Goal: Information Seeking & Learning: Find specific fact

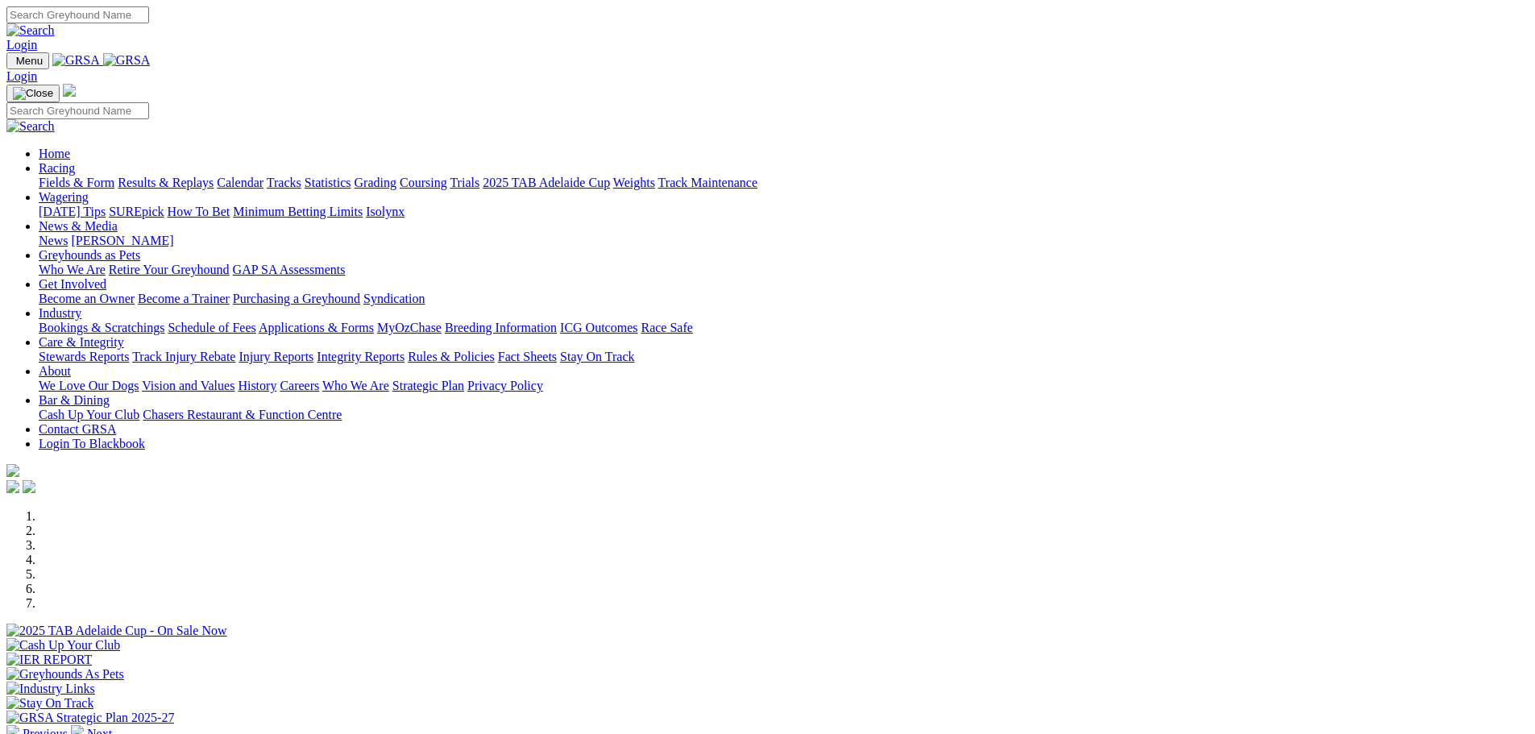
scroll to position [242, 0]
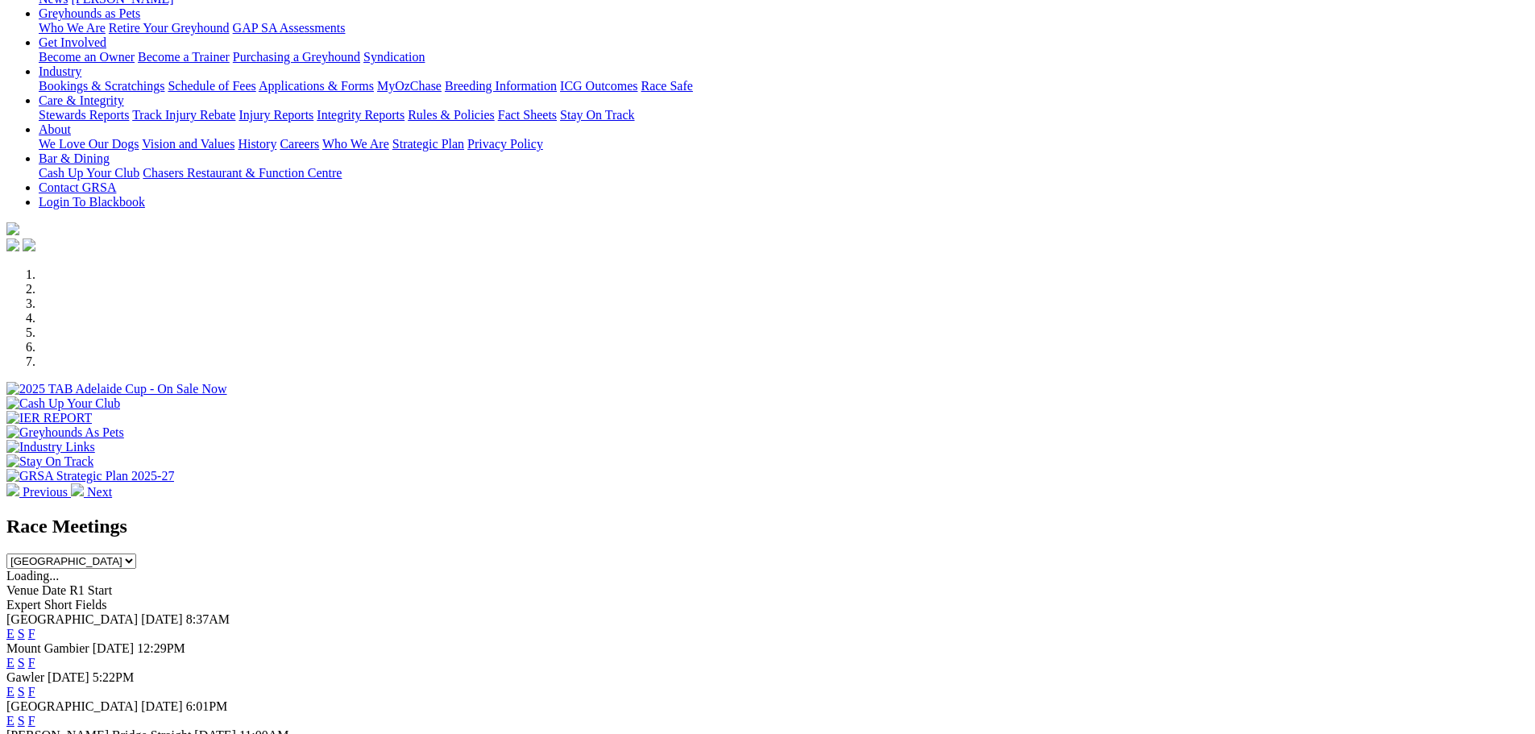
click at [35, 714] on link "F" at bounding box center [31, 721] width 7 height 14
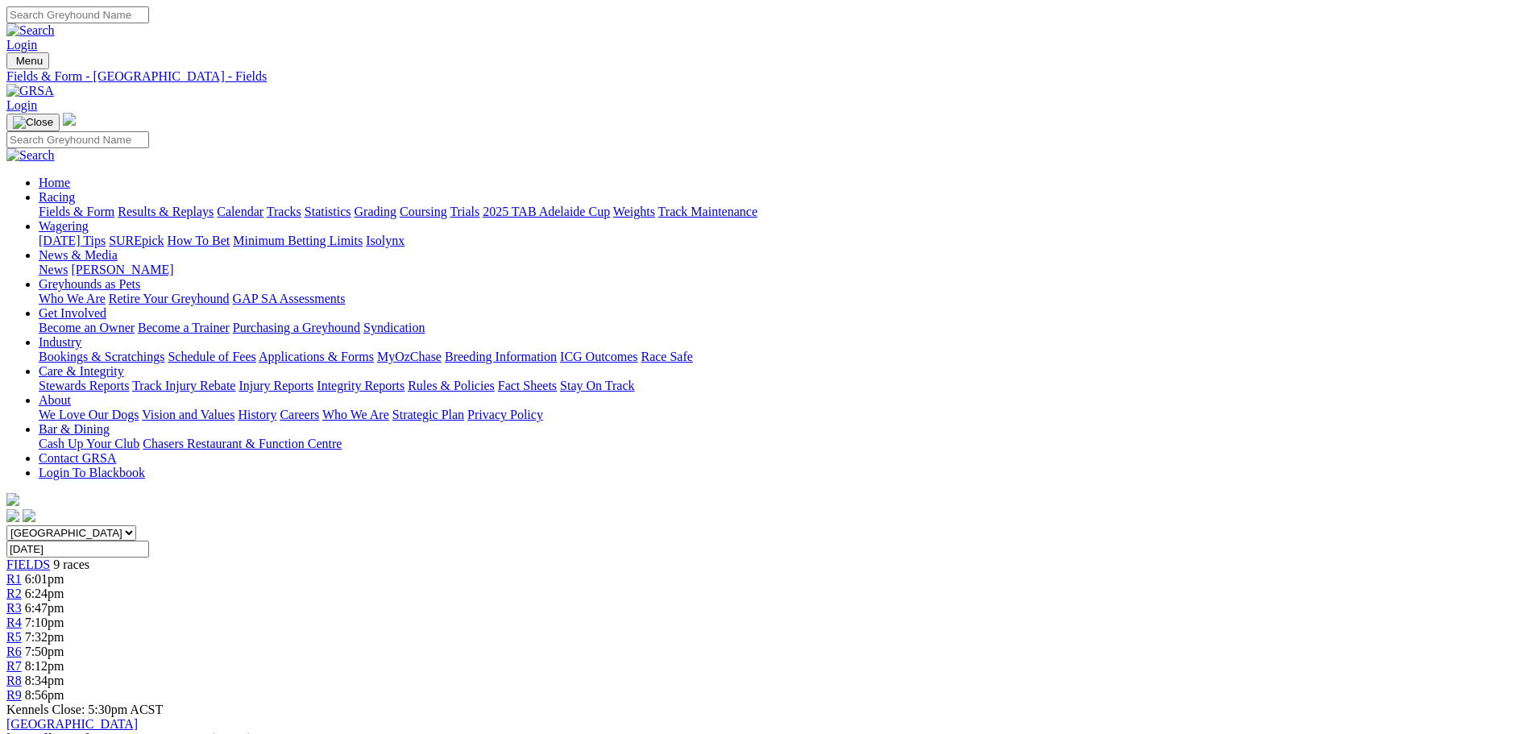
click at [214, 205] on link "Results & Replays" at bounding box center [166, 212] width 96 height 14
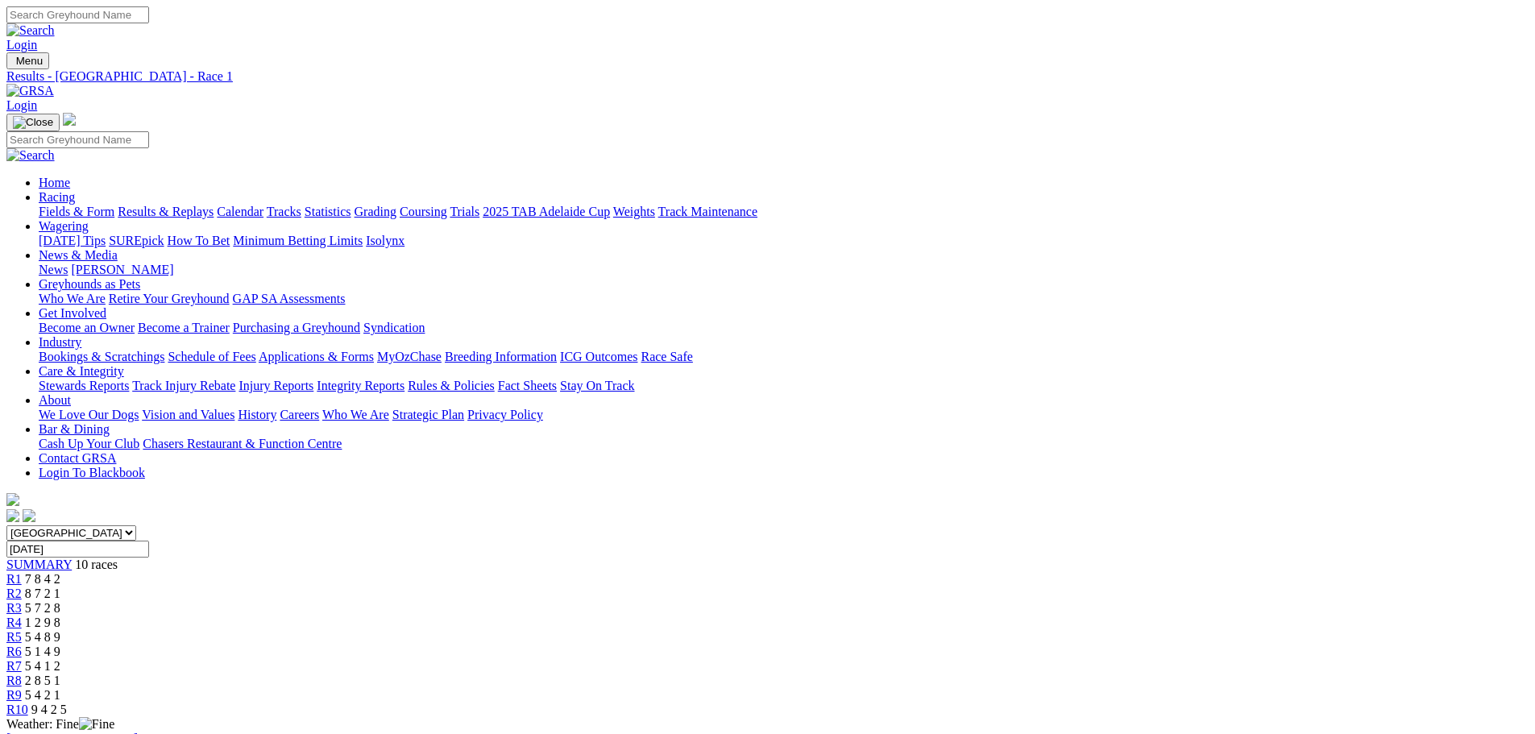
click at [967, 659] on div "R7 5 4 1 2" at bounding box center [767, 666] width 1522 height 15
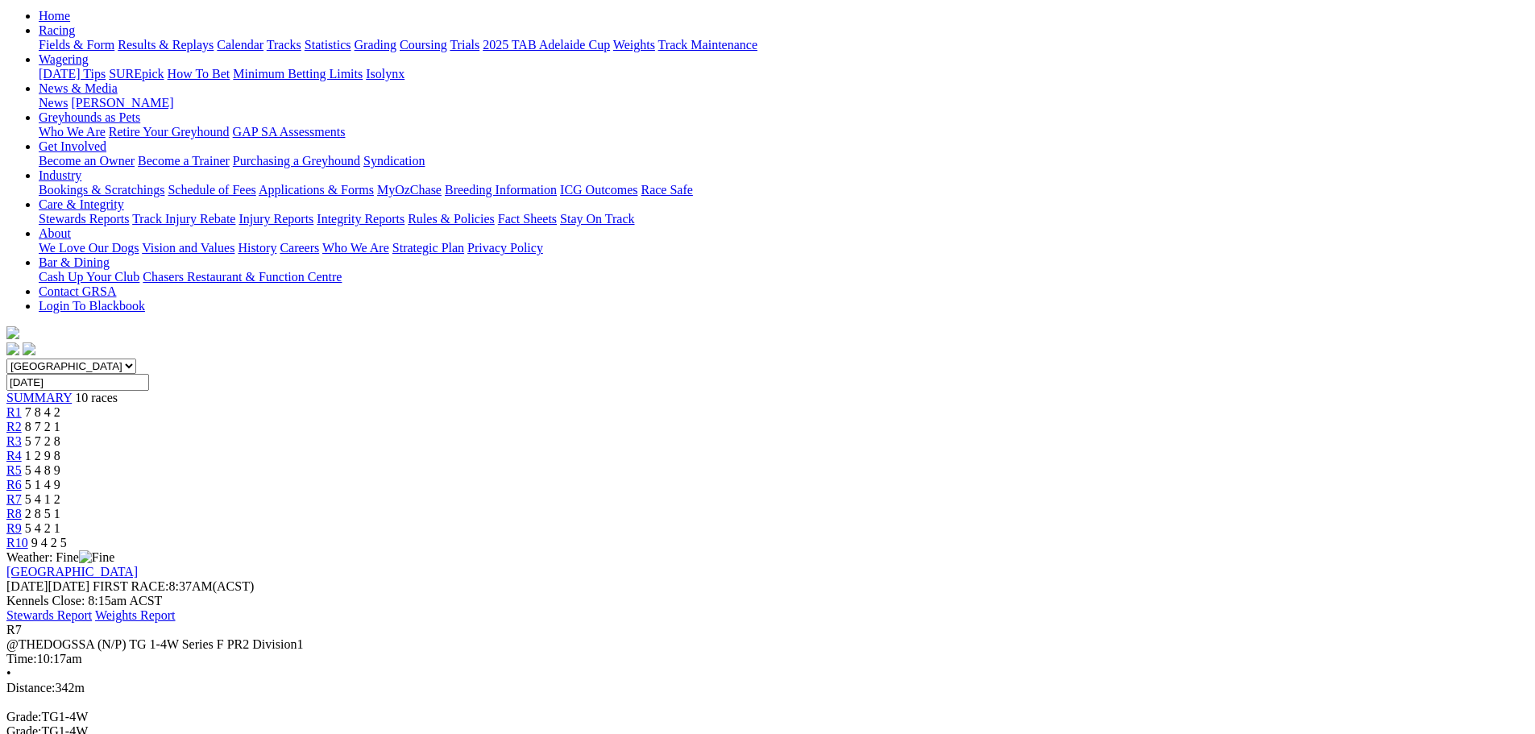
scroll to position [161, 0]
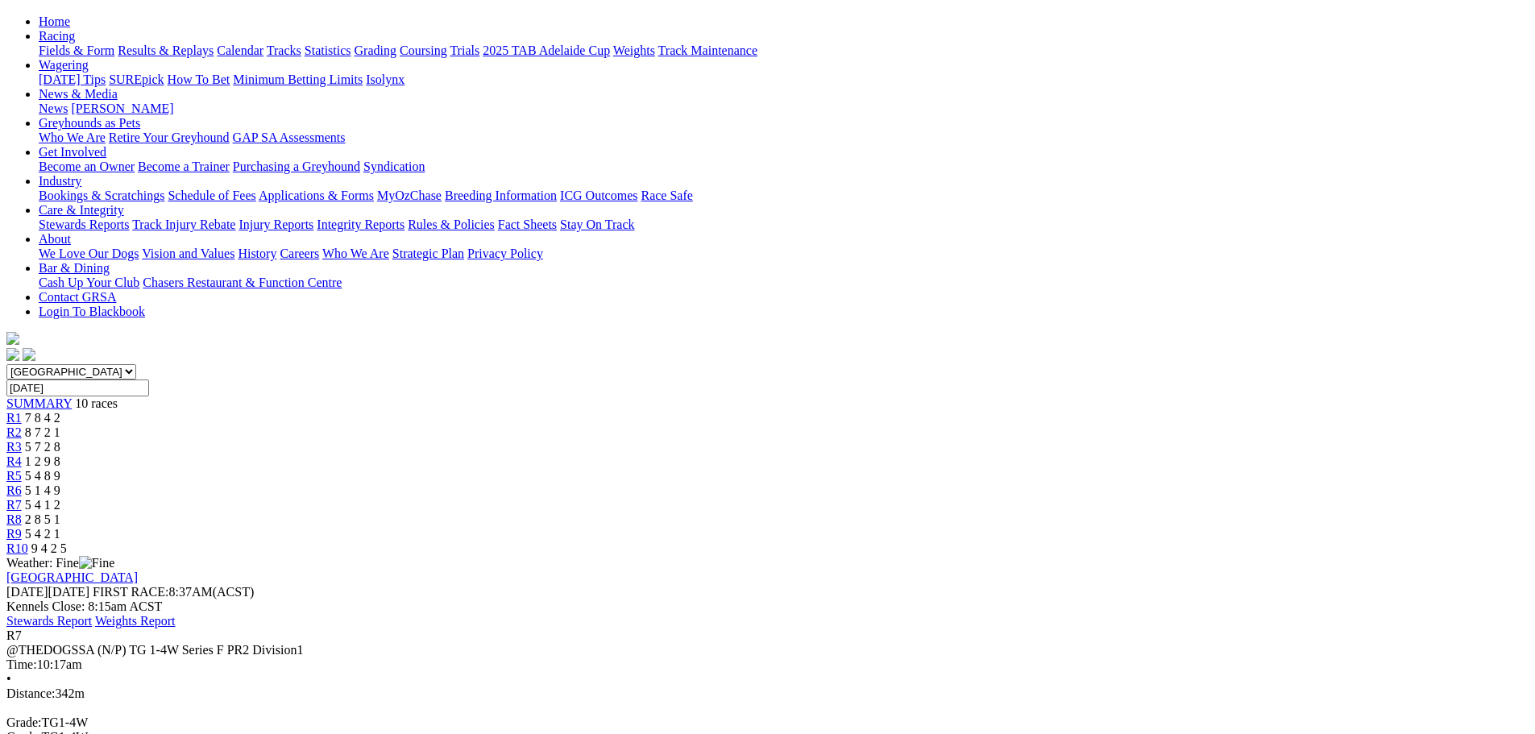
click at [22, 411] on link "R1" at bounding box center [13, 418] width 15 height 14
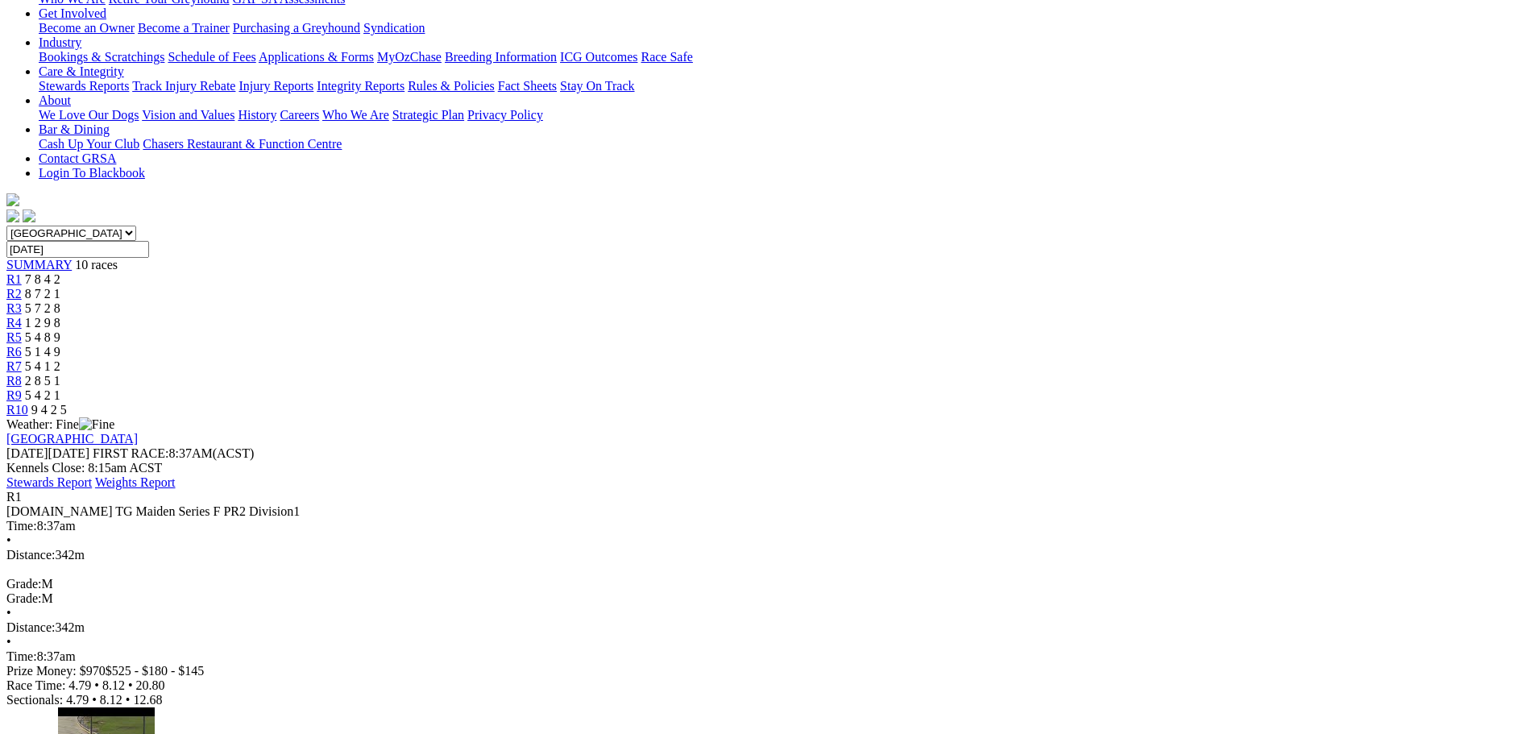
scroll to position [322, 0]
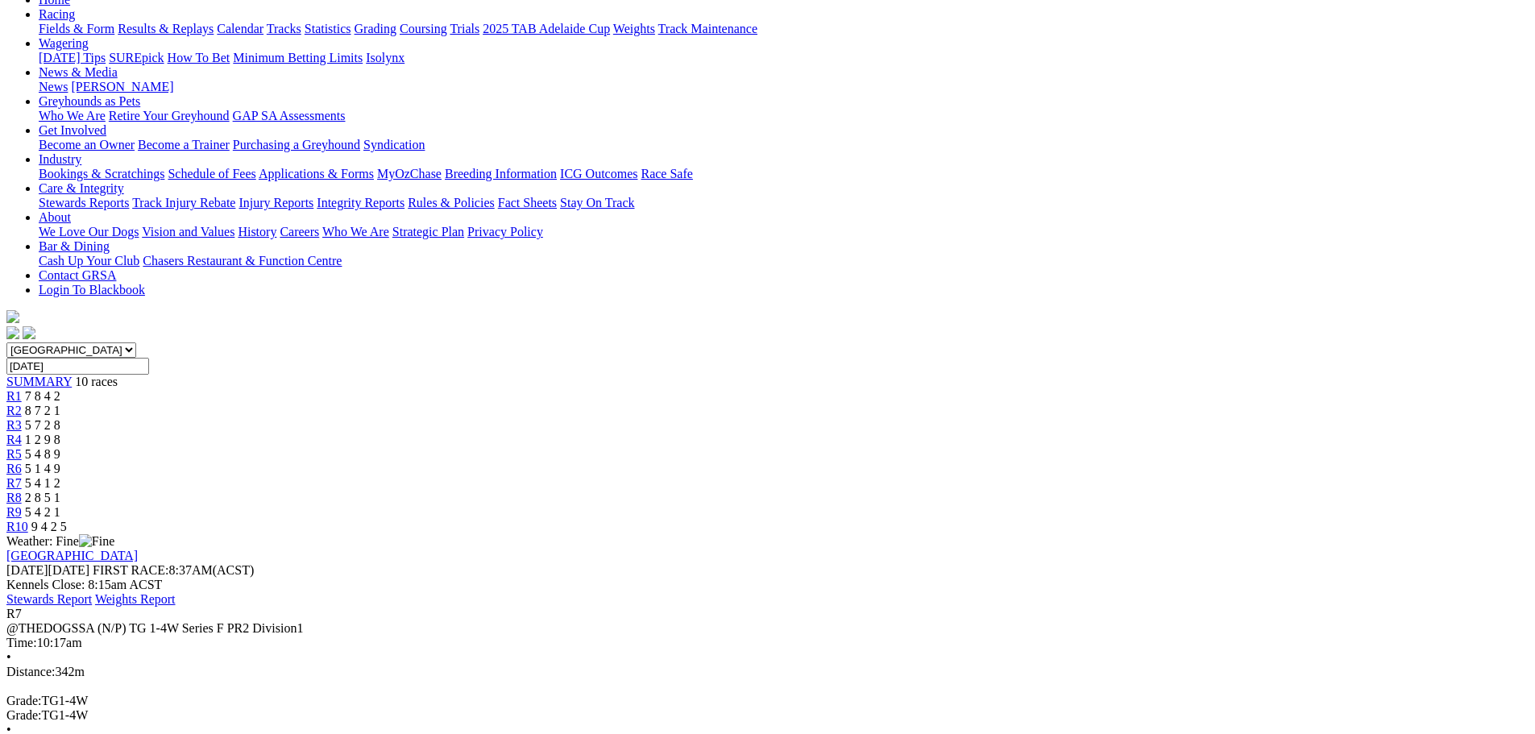
scroll to position [161, 0]
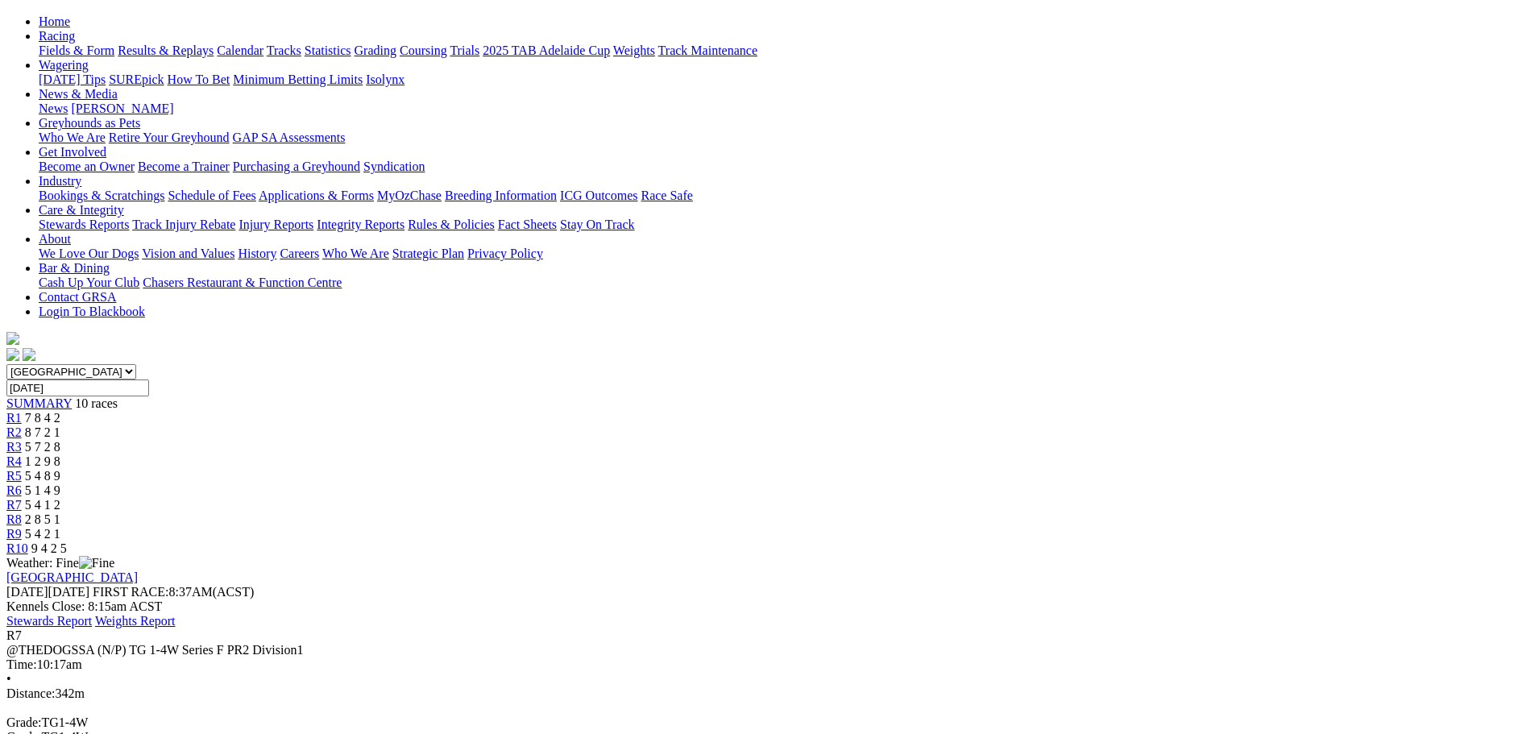
click at [60, 440] on span "5 7 2 8" at bounding box center [42, 447] width 35 height 14
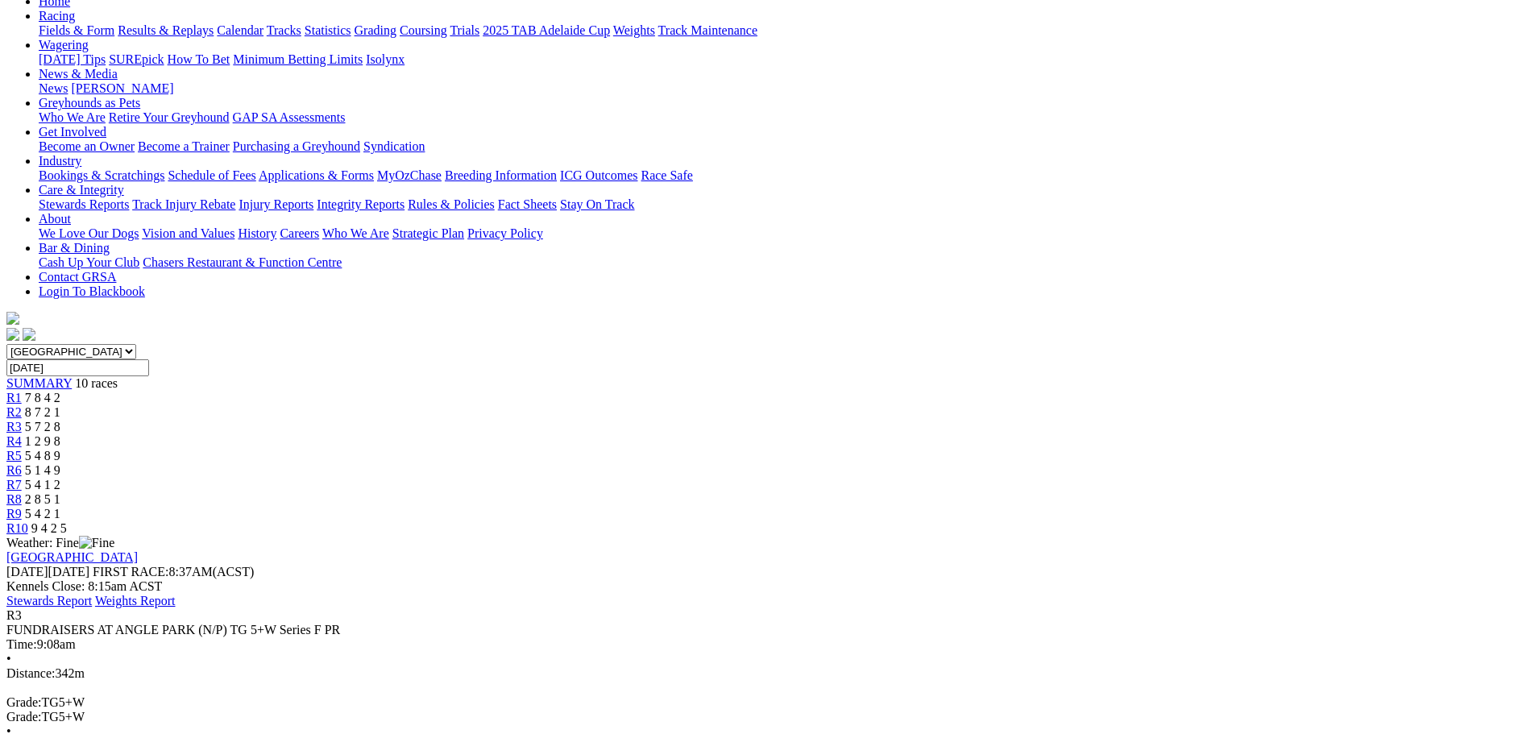
scroll to position [161, 0]
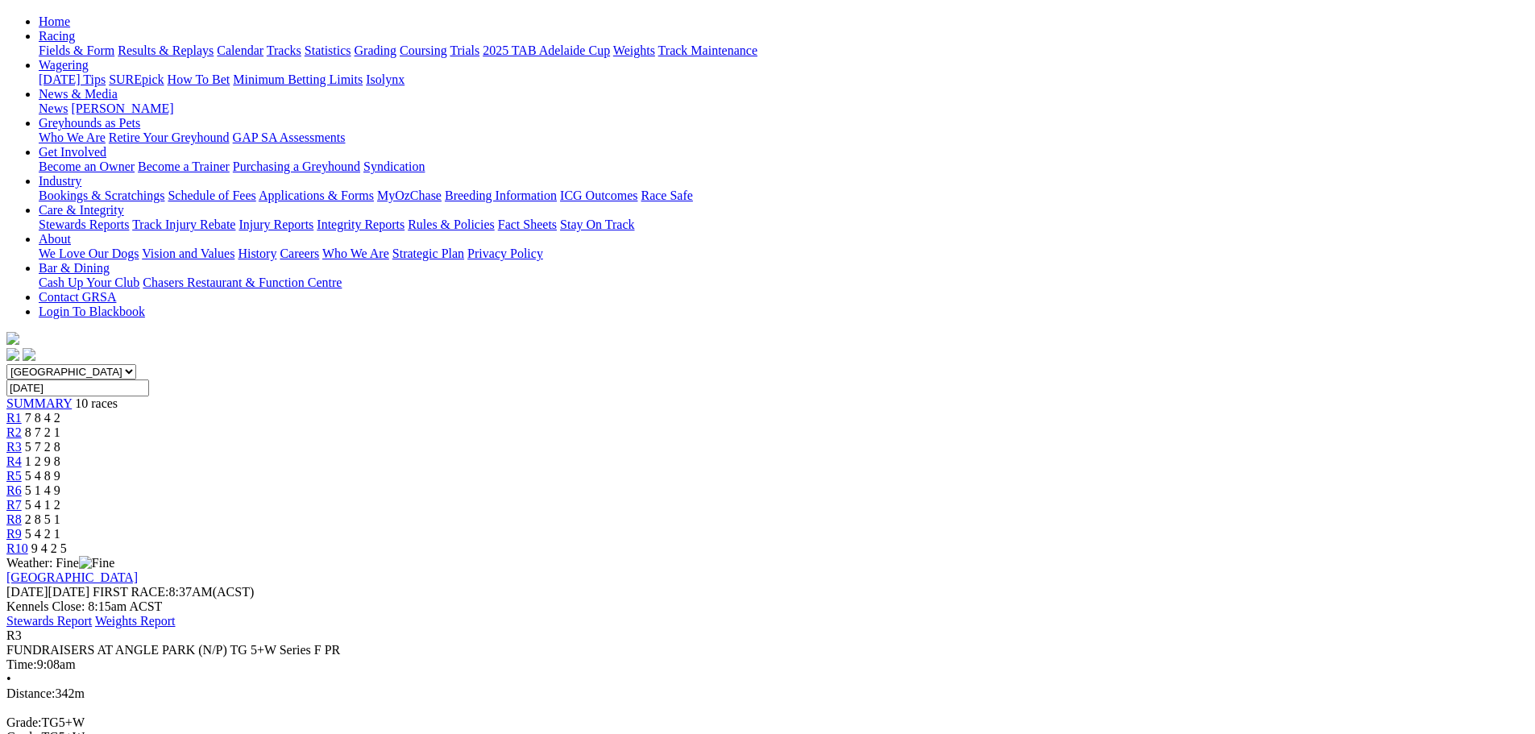
click at [60, 425] on span "8 7 2 1" at bounding box center [42, 432] width 35 height 14
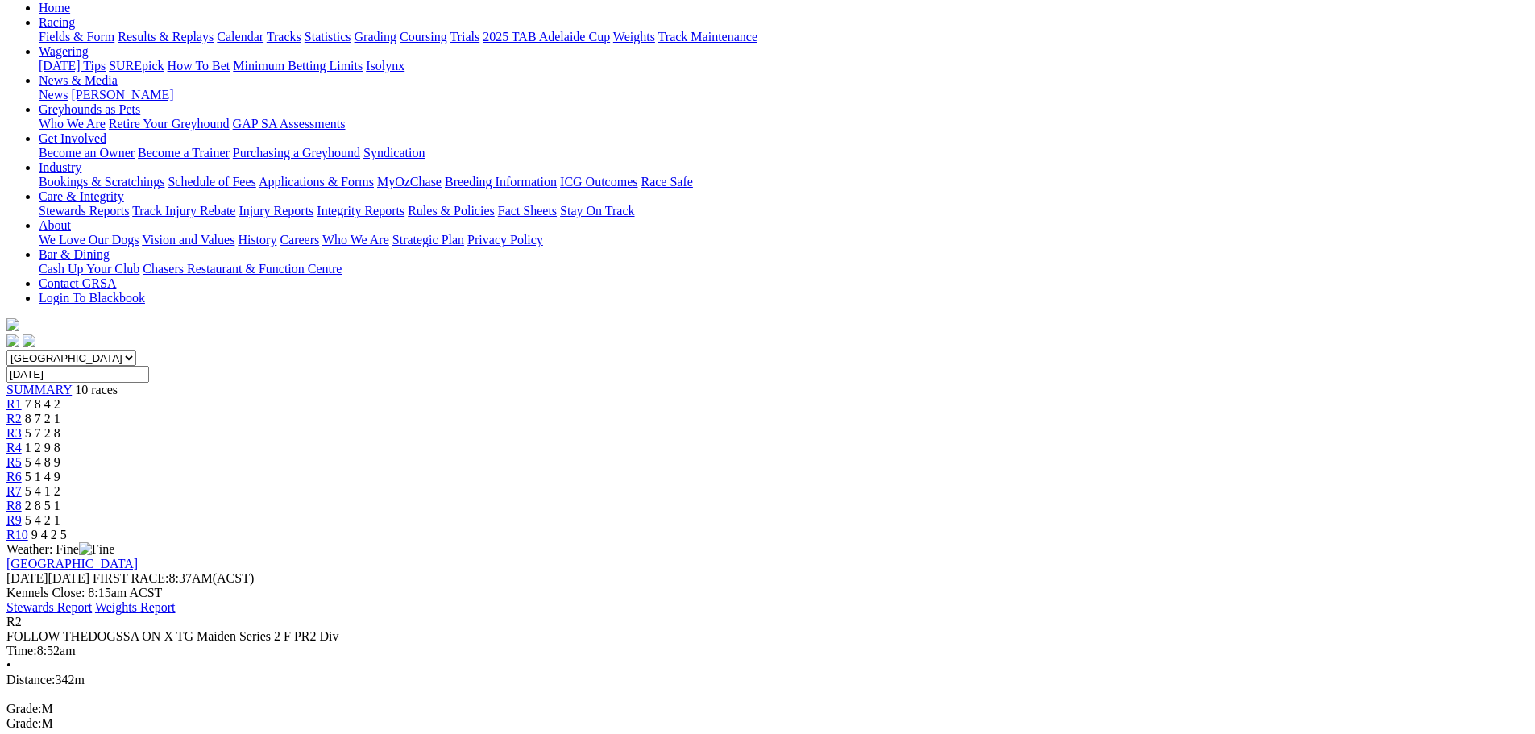
scroll to position [161, 0]
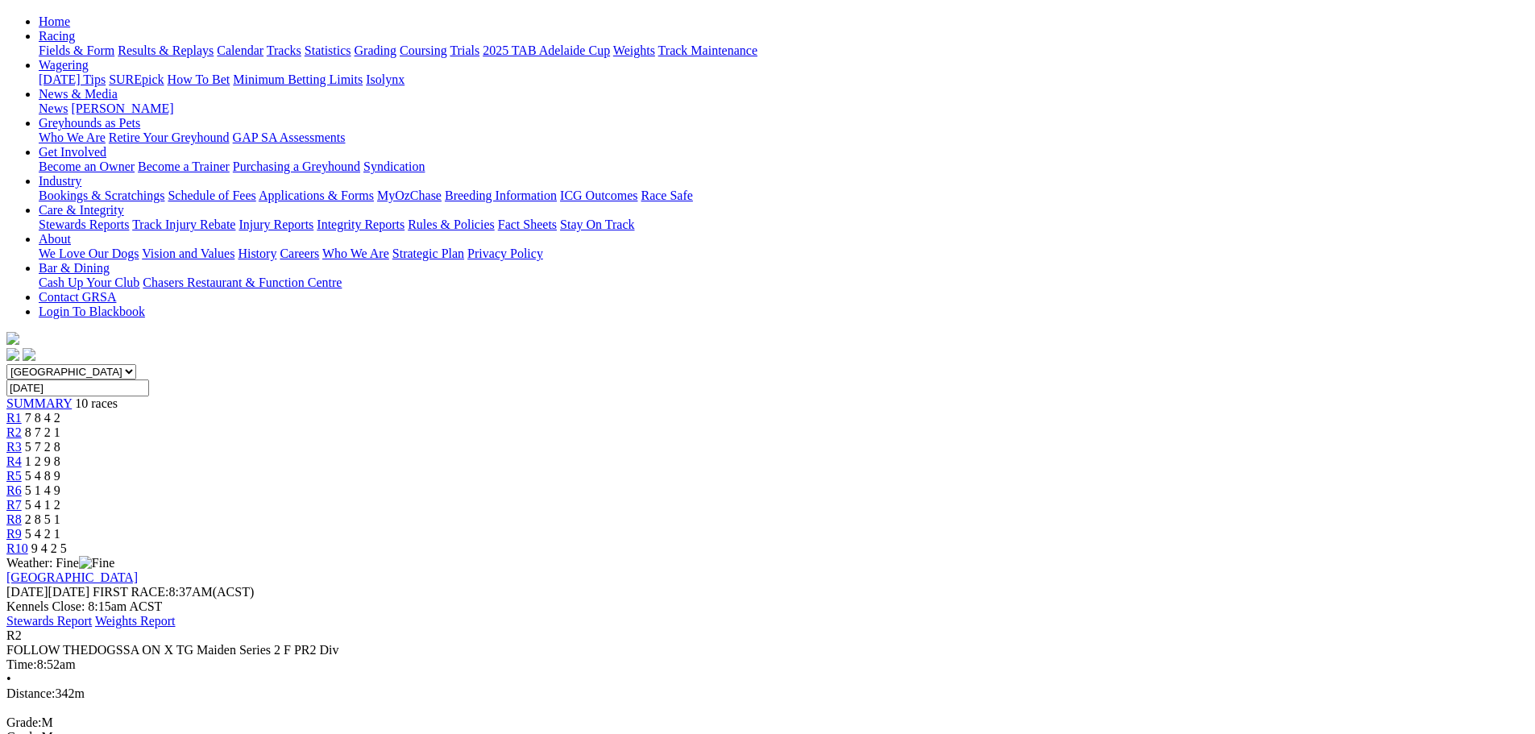
click at [768, 469] on div "R5 5 4 8 9" at bounding box center [767, 476] width 1522 height 15
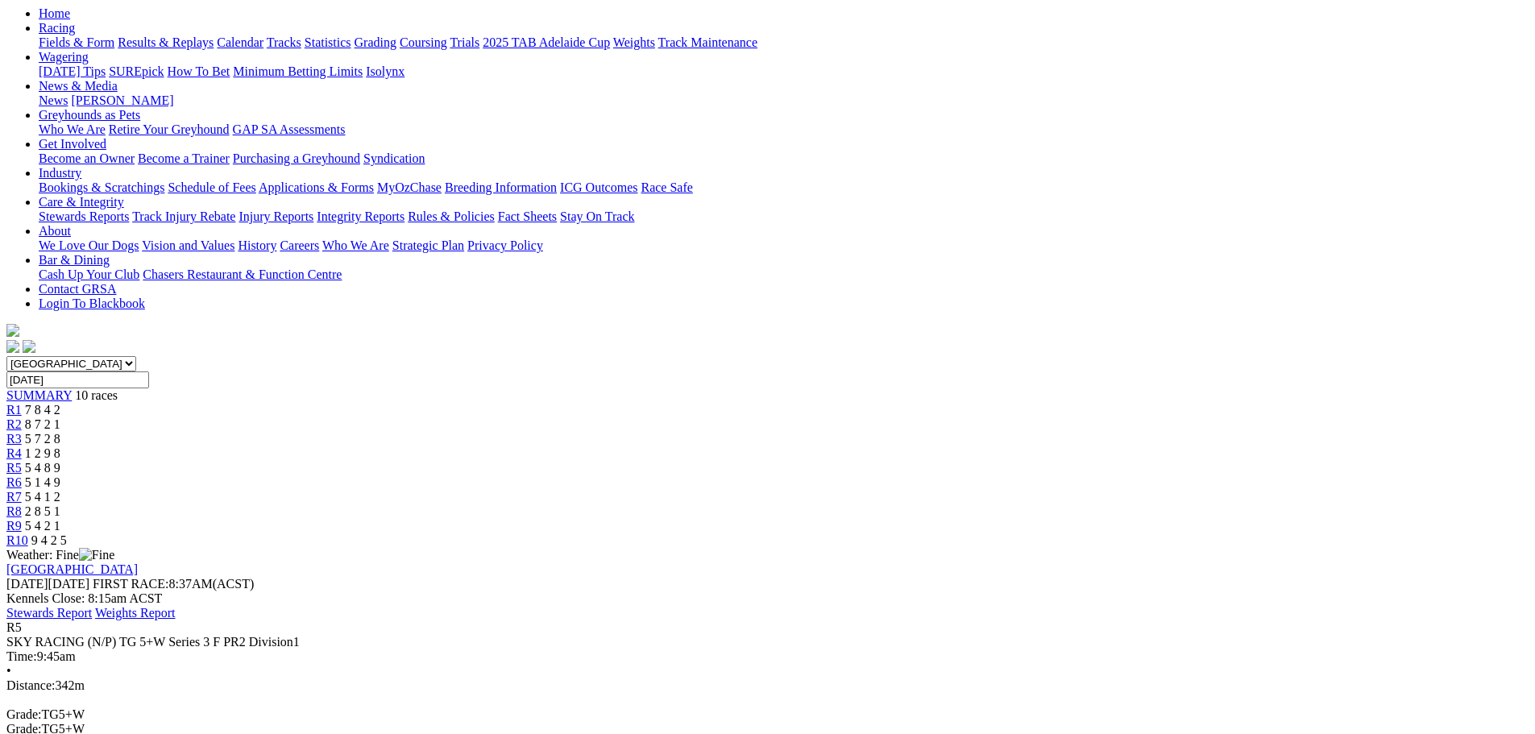
scroll to position [242, 0]
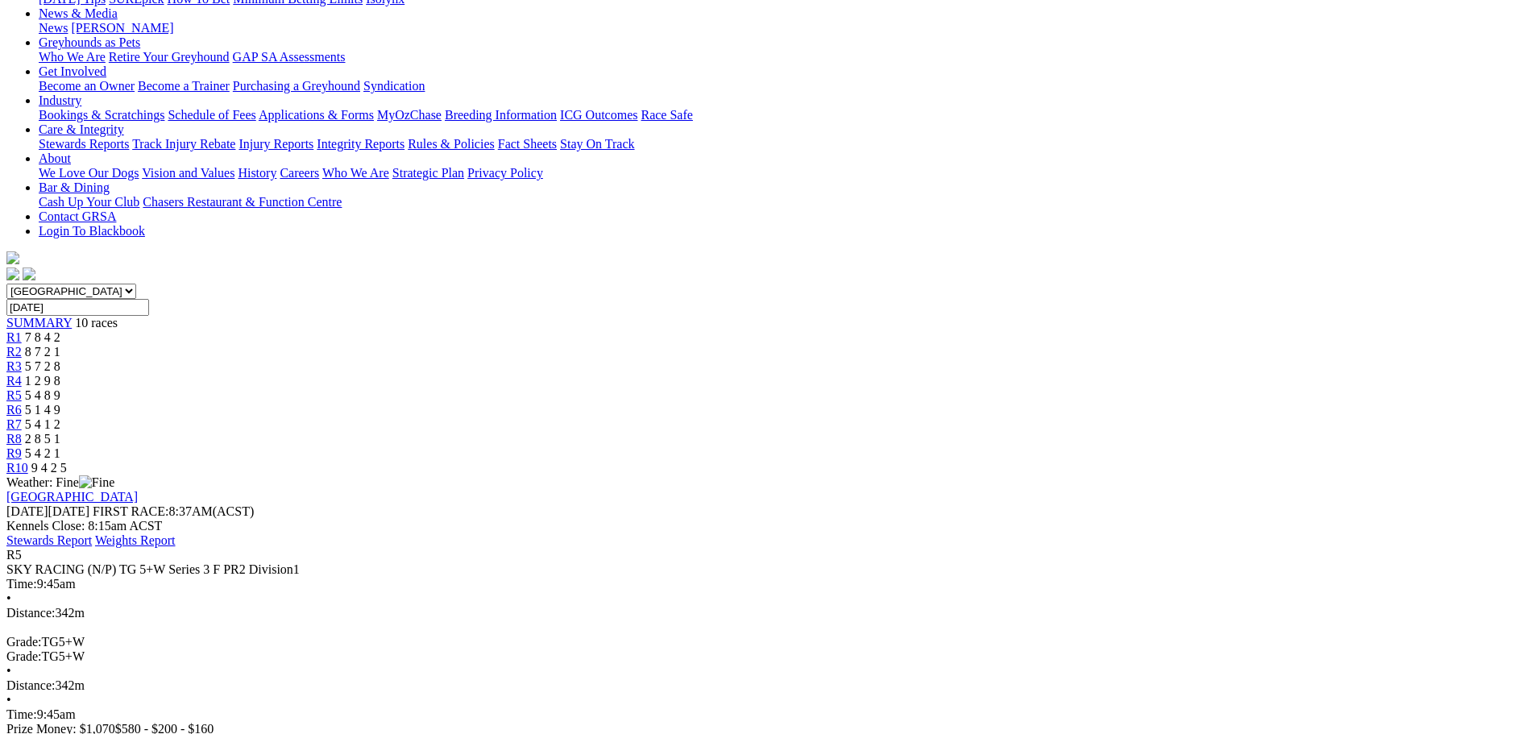
click at [22, 403] on span "R6" at bounding box center [13, 410] width 15 height 14
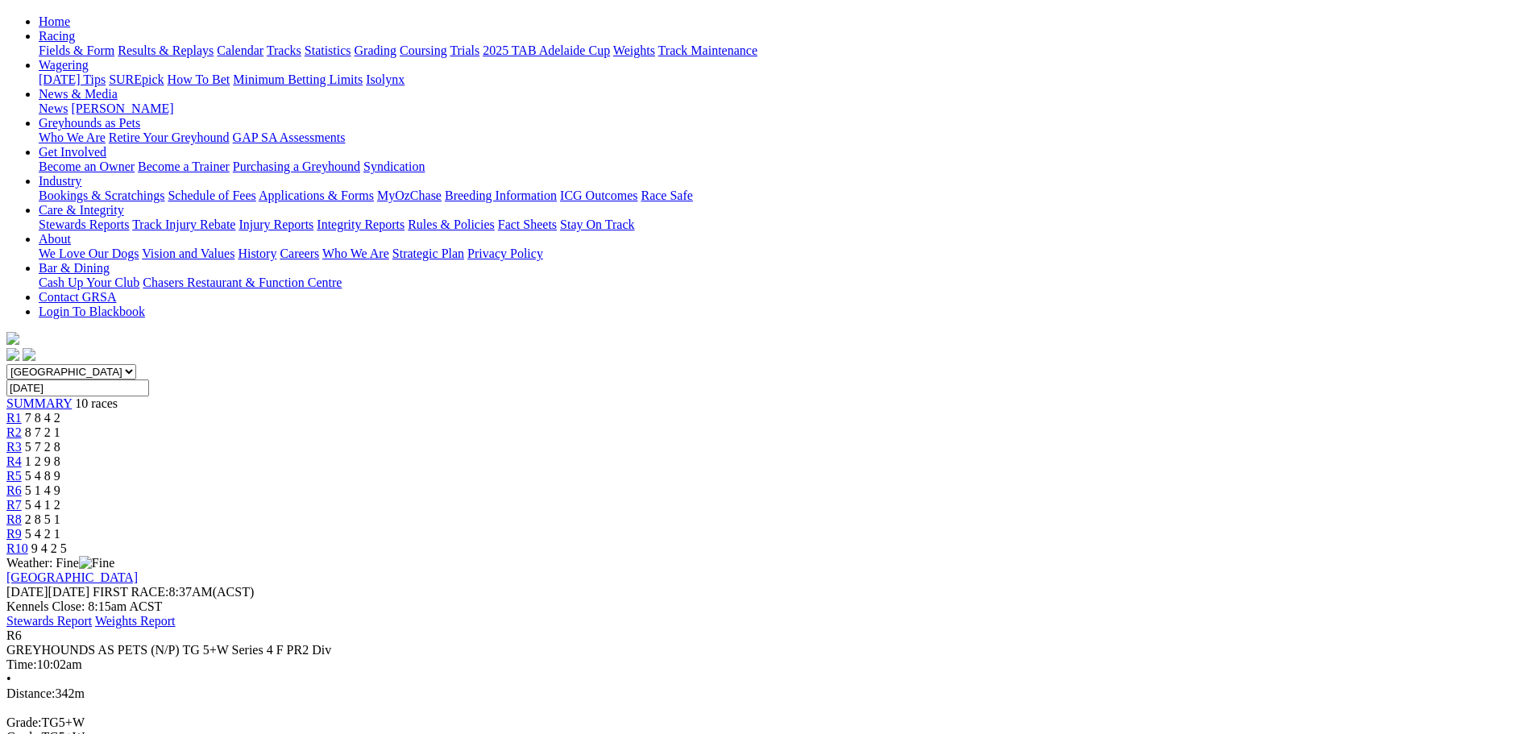
scroll to position [242, 0]
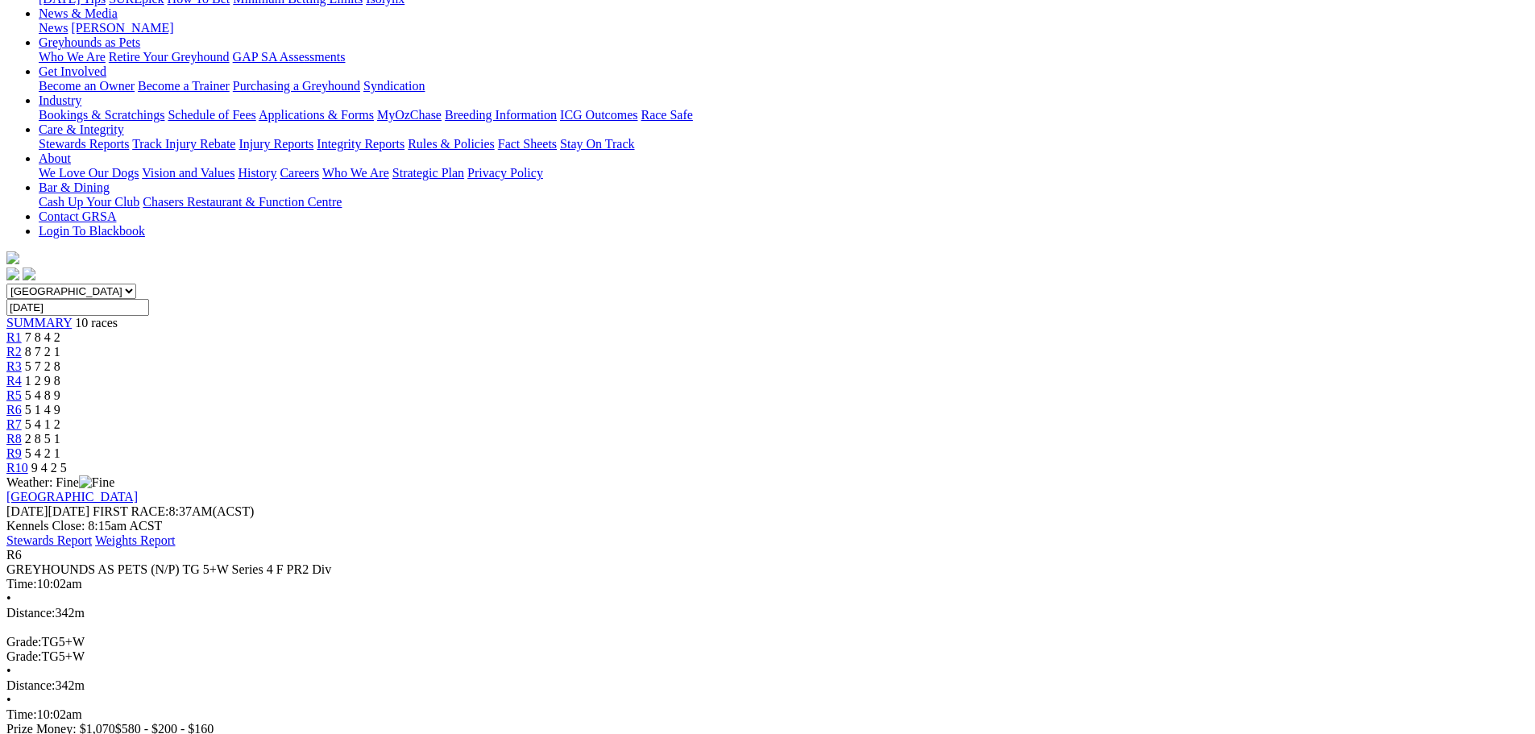
click at [22, 417] on span "R7" at bounding box center [13, 424] width 15 height 14
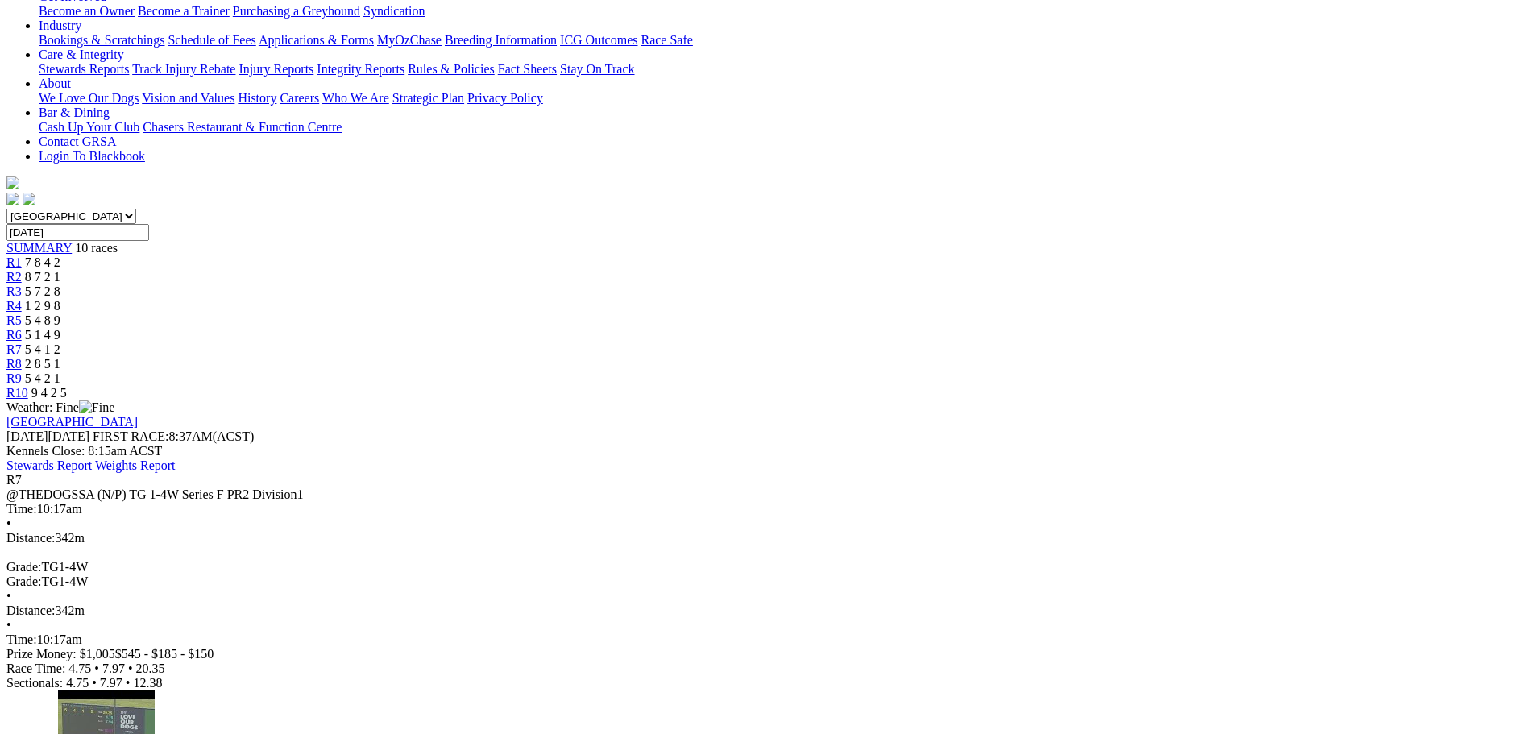
scroll to position [322, 0]
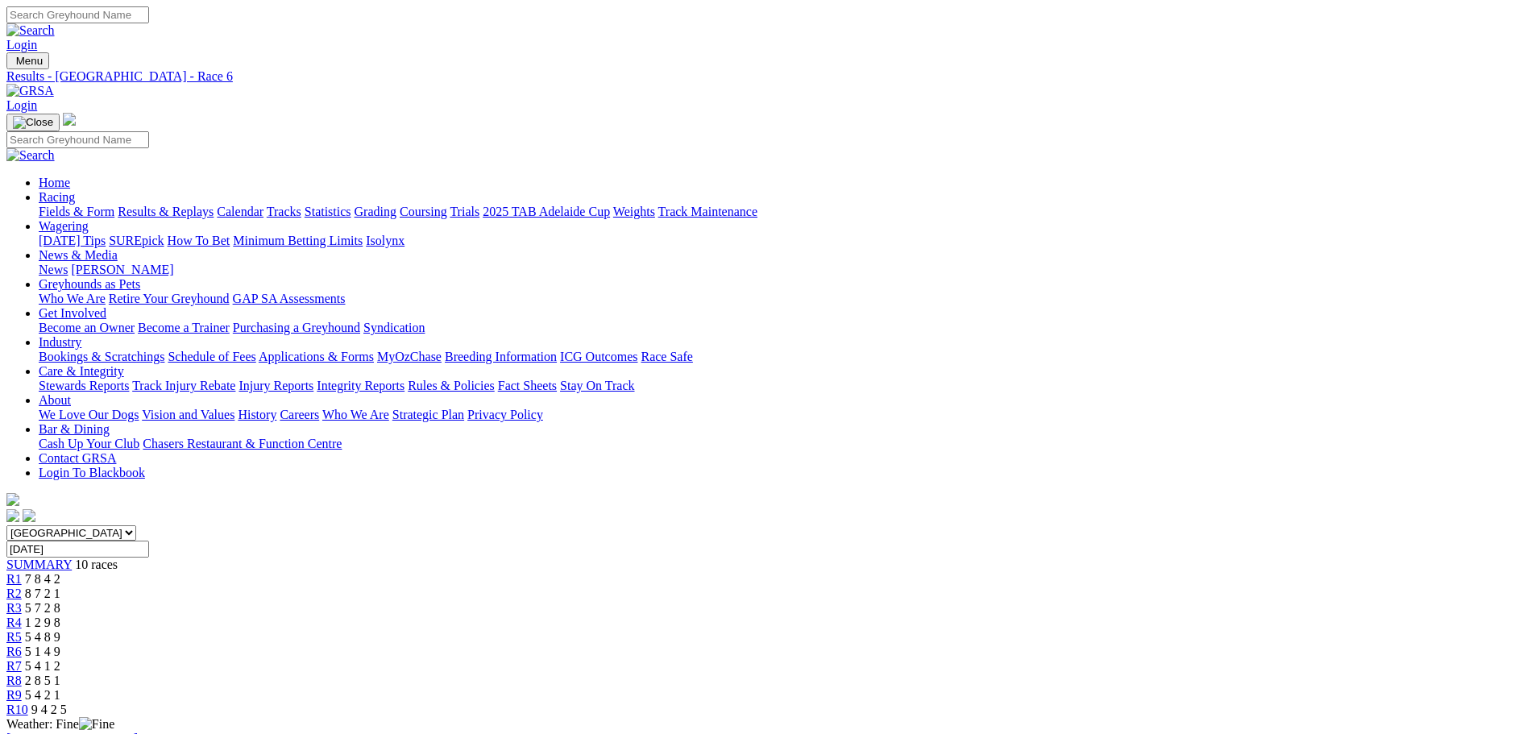
click at [22, 601] on span "R3" at bounding box center [13, 608] width 15 height 14
click at [22, 587] on link "R2" at bounding box center [13, 594] width 15 height 14
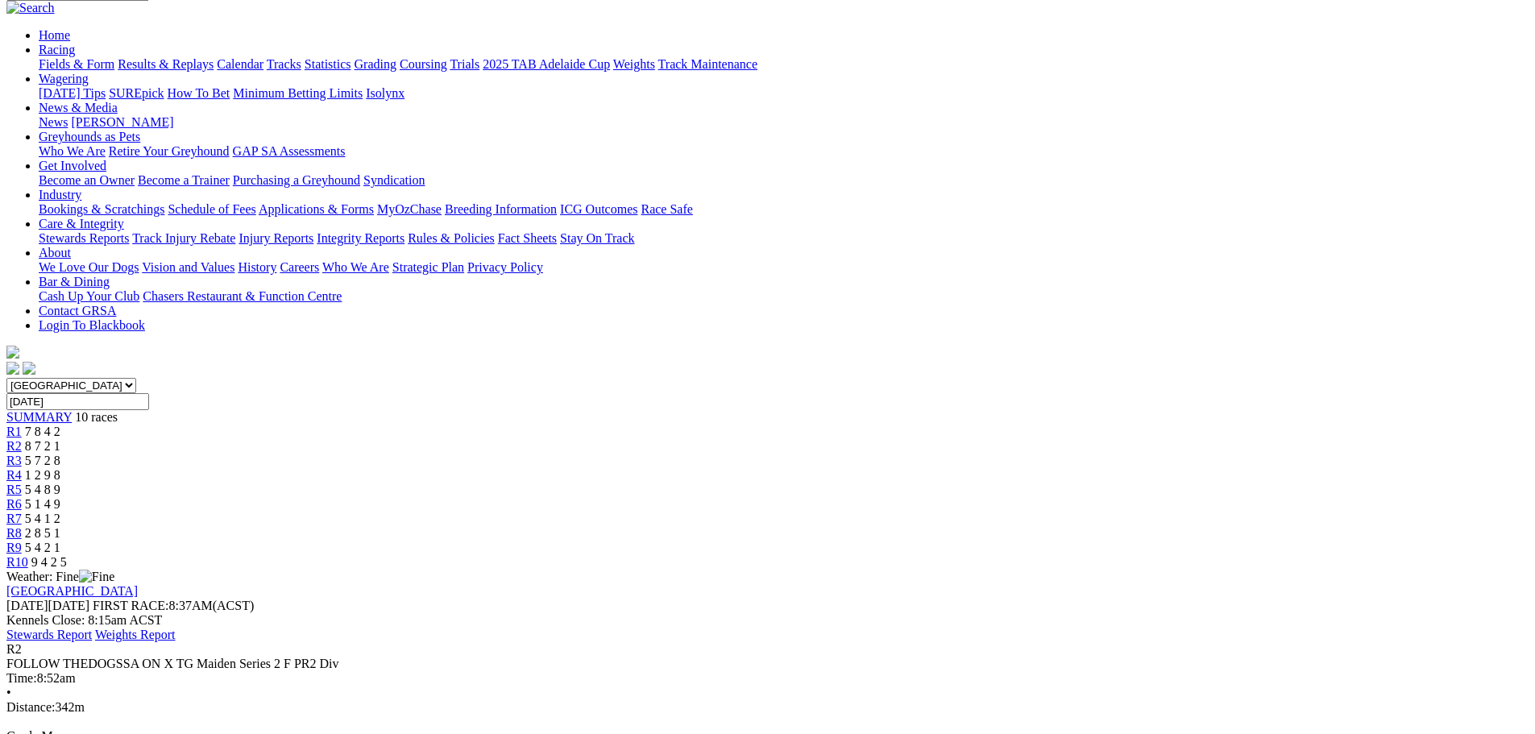
scroll to position [161, 0]
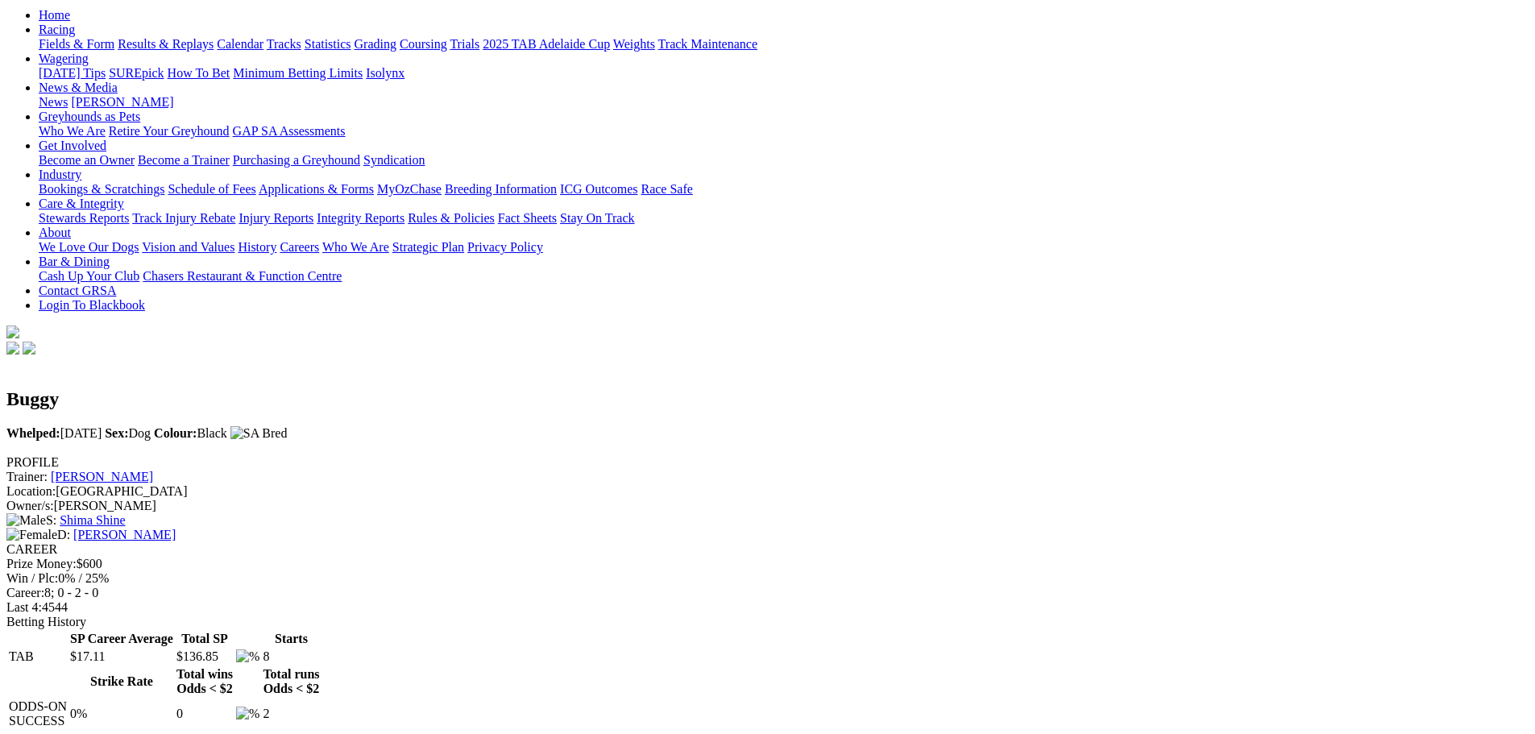
scroll to position [161, 0]
